Goal: Task Accomplishment & Management: Complete application form

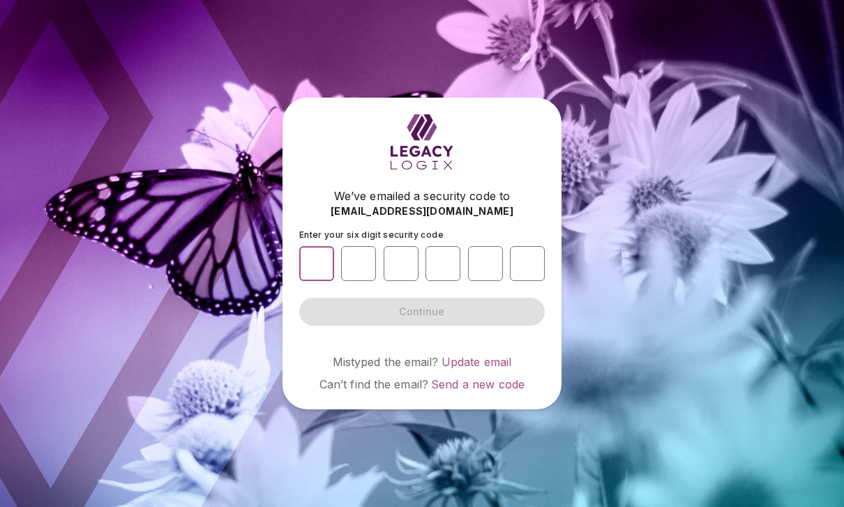
click at [314, 281] on input "number" at bounding box center [316, 263] width 35 height 35
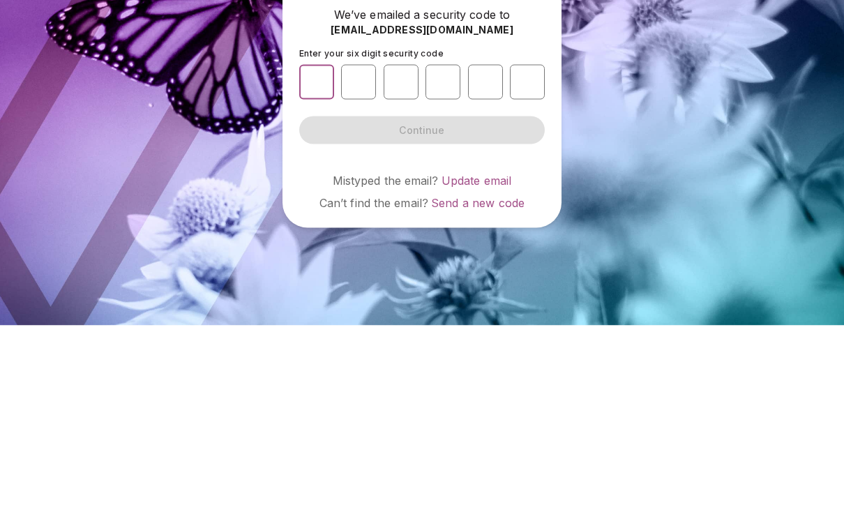
scroll to position [45, 0]
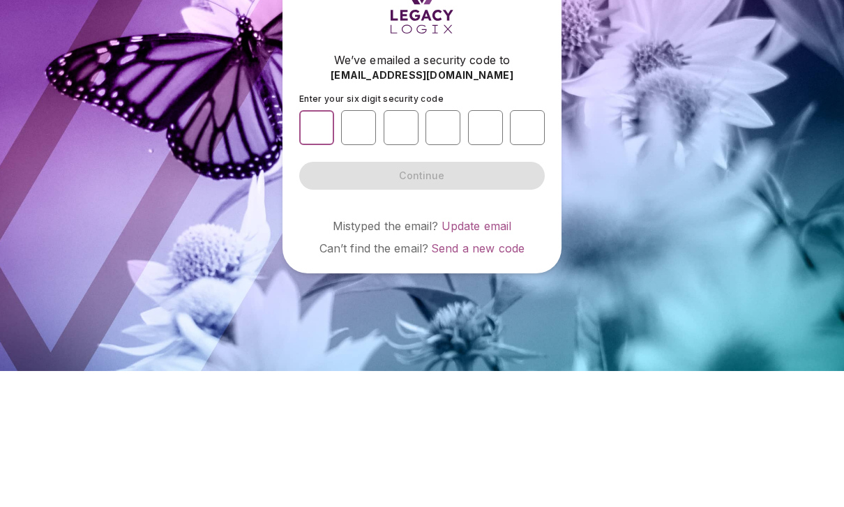
type input "*"
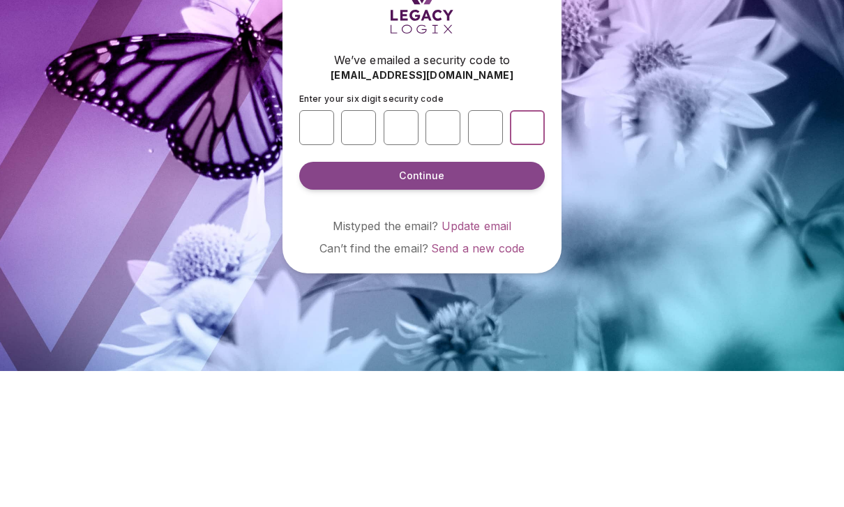
type input "*"
click at [448, 298] on button "Continue" at bounding box center [421, 312] width 245 height 28
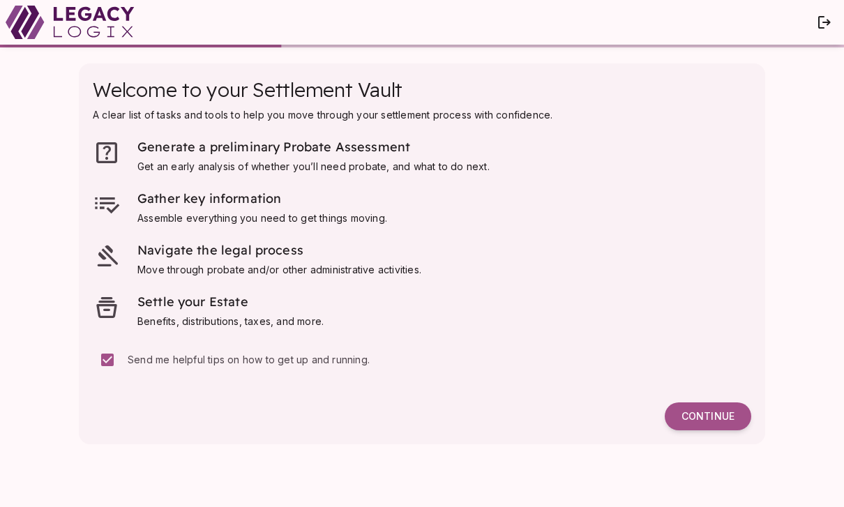
click at [711, 409] on button "Continue" at bounding box center [708, 416] width 86 height 28
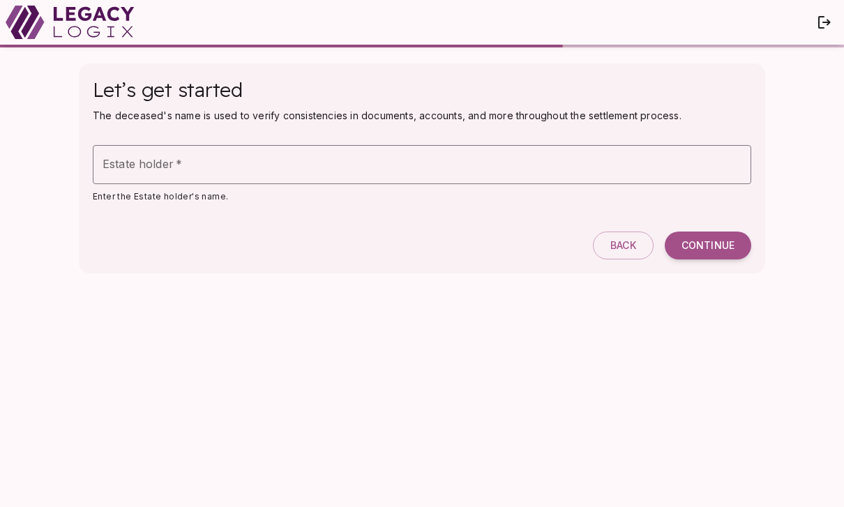
click at [317, 166] on input "Estate holder   *" at bounding box center [422, 164] width 658 height 39
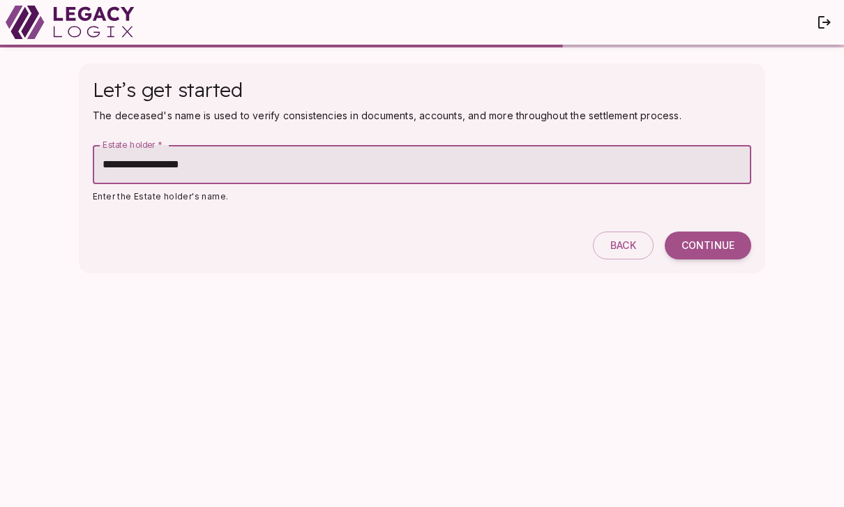
type input "**********"
click at [725, 243] on span "Continue" at bounding box center [707, 245] width 53 height 13
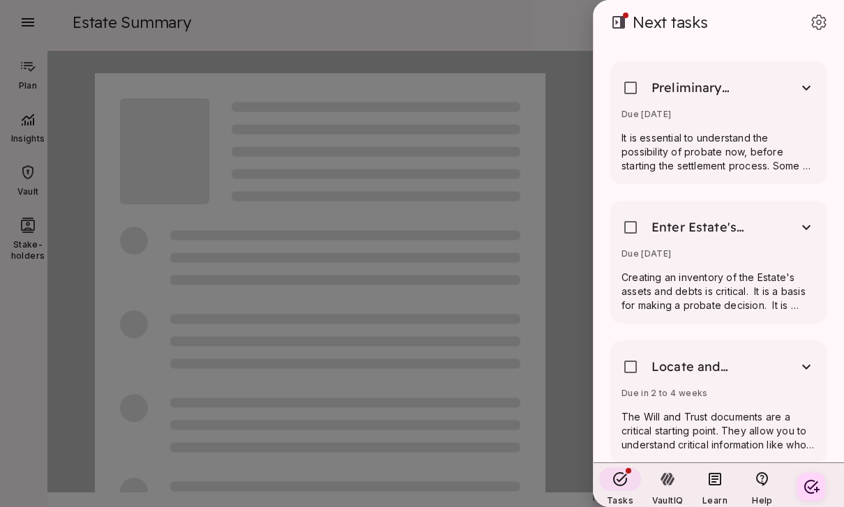
scroll to position [30, 0]
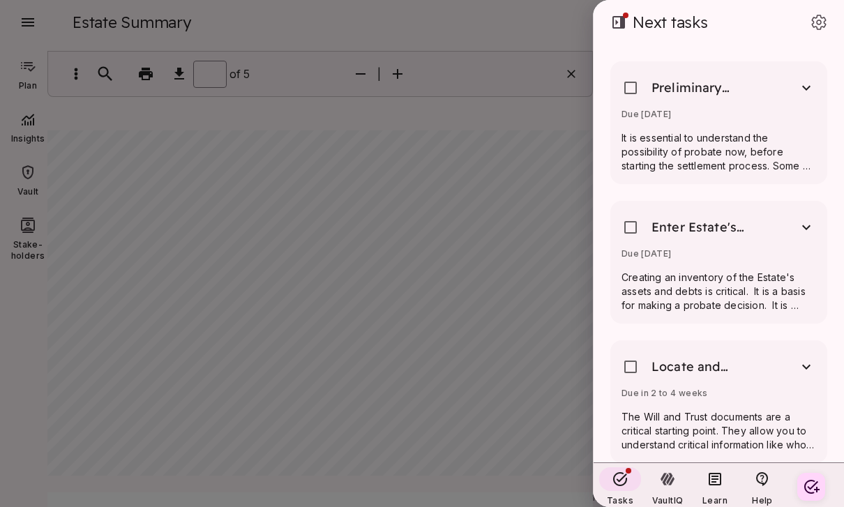
click at [506, 234] on div at bounding box center [422, 253] width 844 height 507
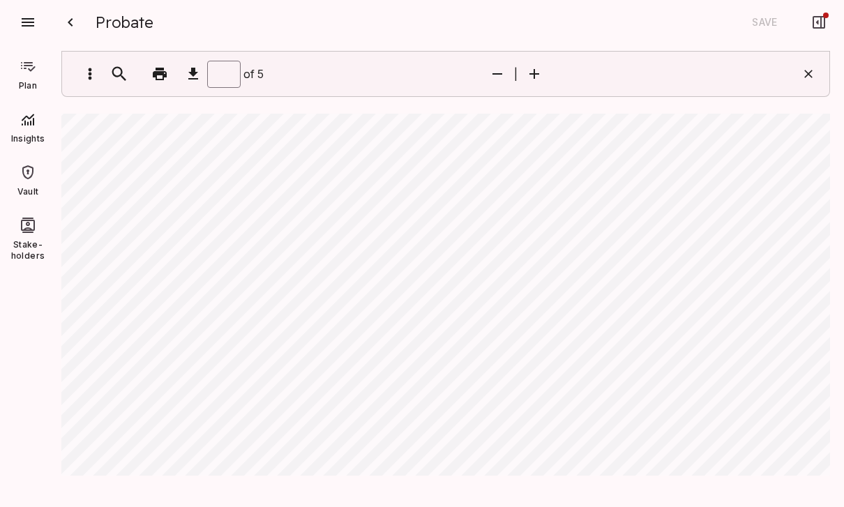
scroll to position [4511, 0]
type input "*"
click at [411, 59] on div "* ​ of 5" at bounding box center [276, 74] width 413 height 31
click at [826, 24] on icon "button" at bounding box center [818, 22] width 17 height 17
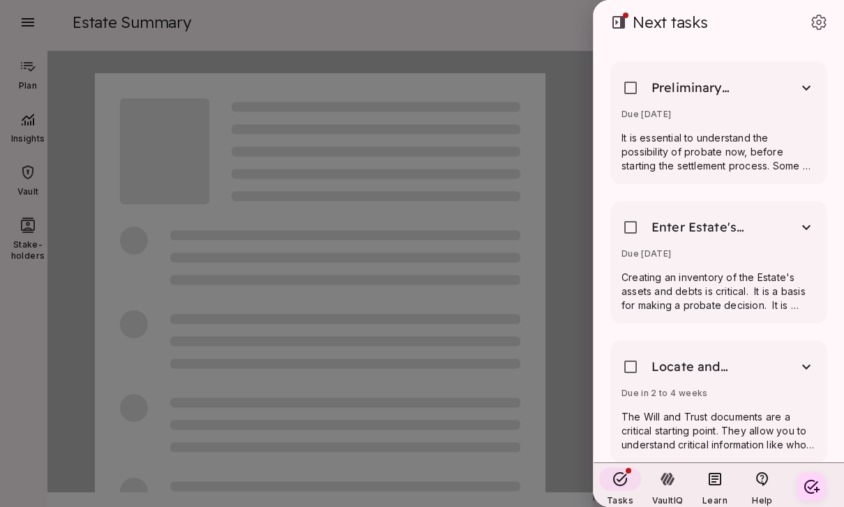
scroll to position [30, 0]
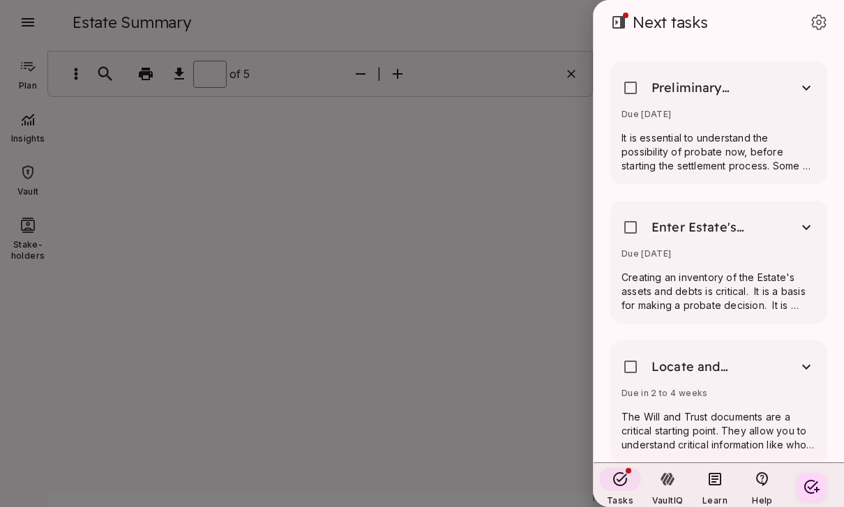
type input "*"
click at [803, 86] on icon "button" at bounding box center [806, 88] width 17 height 17
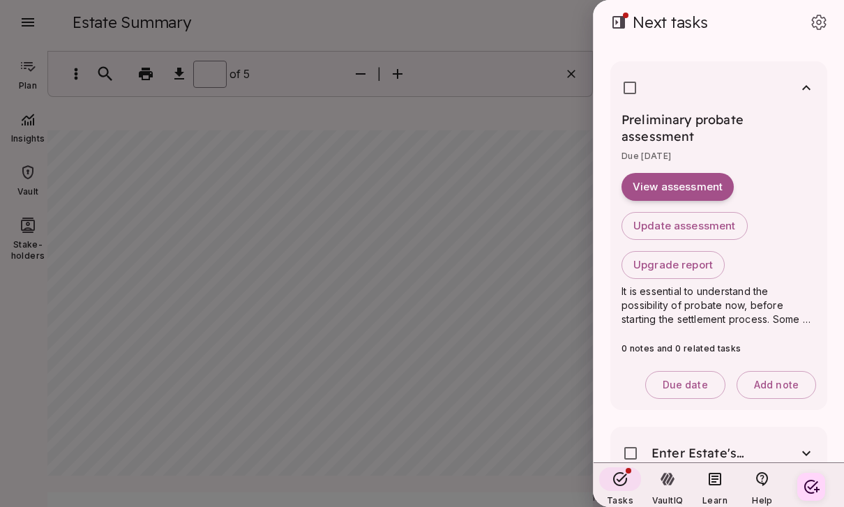
click at [704, 186] on span "View assessment" at bounding box center [678, 187] width 90 height 13
type input "*"
click at [722, 227] on span "Update assessment" at bounding box center [684, 226] width 103 height 13
click at [695, 222] on span "Update assessment" at bounding box center [684, 226] width 103 height 13
click at [716, 228] on span "Update assessment" at bounding box center [684, 226] width 103 height 13
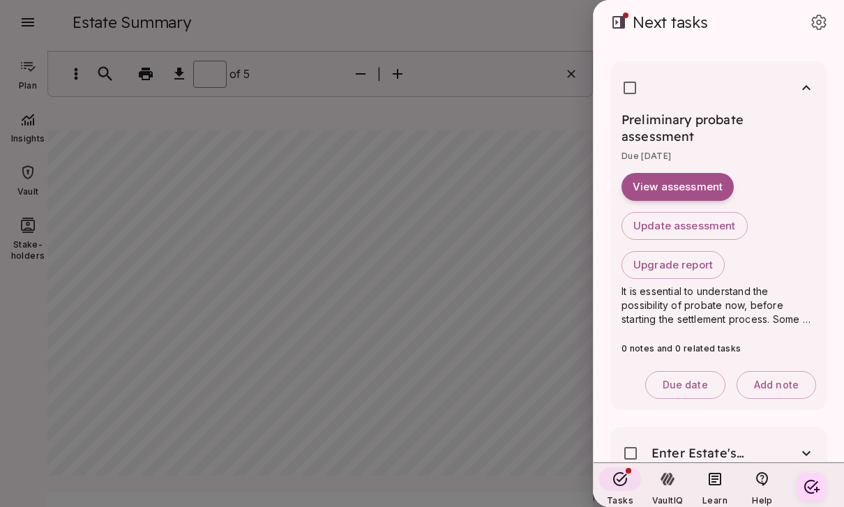
click at [711, 220] on span "Update assessment" at bounding box center [684, 226] width 103 height 13
click at [693, 264] on span "Upgrade report" at bounding box center [673, 265] width 80 height 13
